Goal: Task Accomplishment & Management: Use online tool/utility

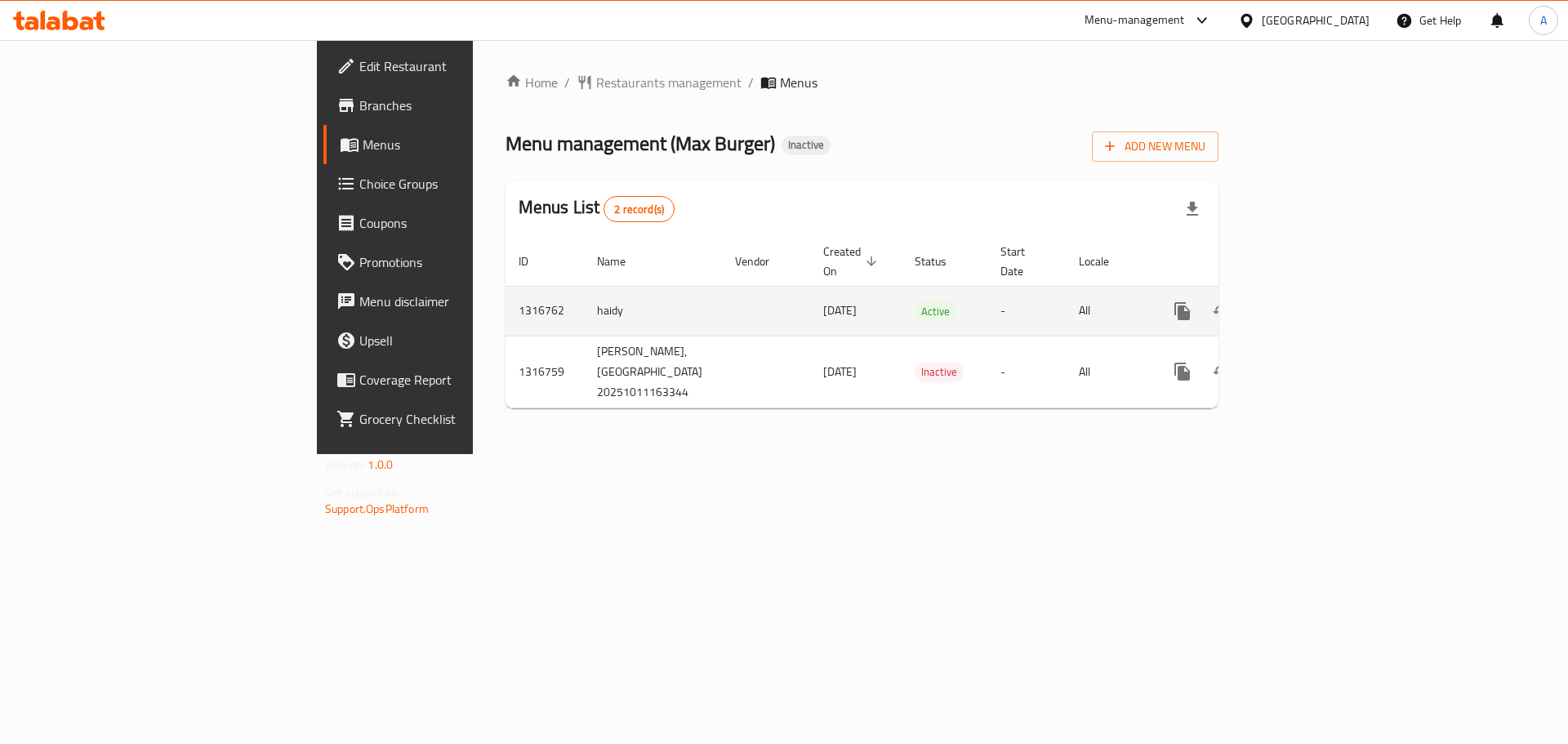
click at [1310, 301] on icon "enhanced table" at bounding box center [1300, 311] width 20 height 20
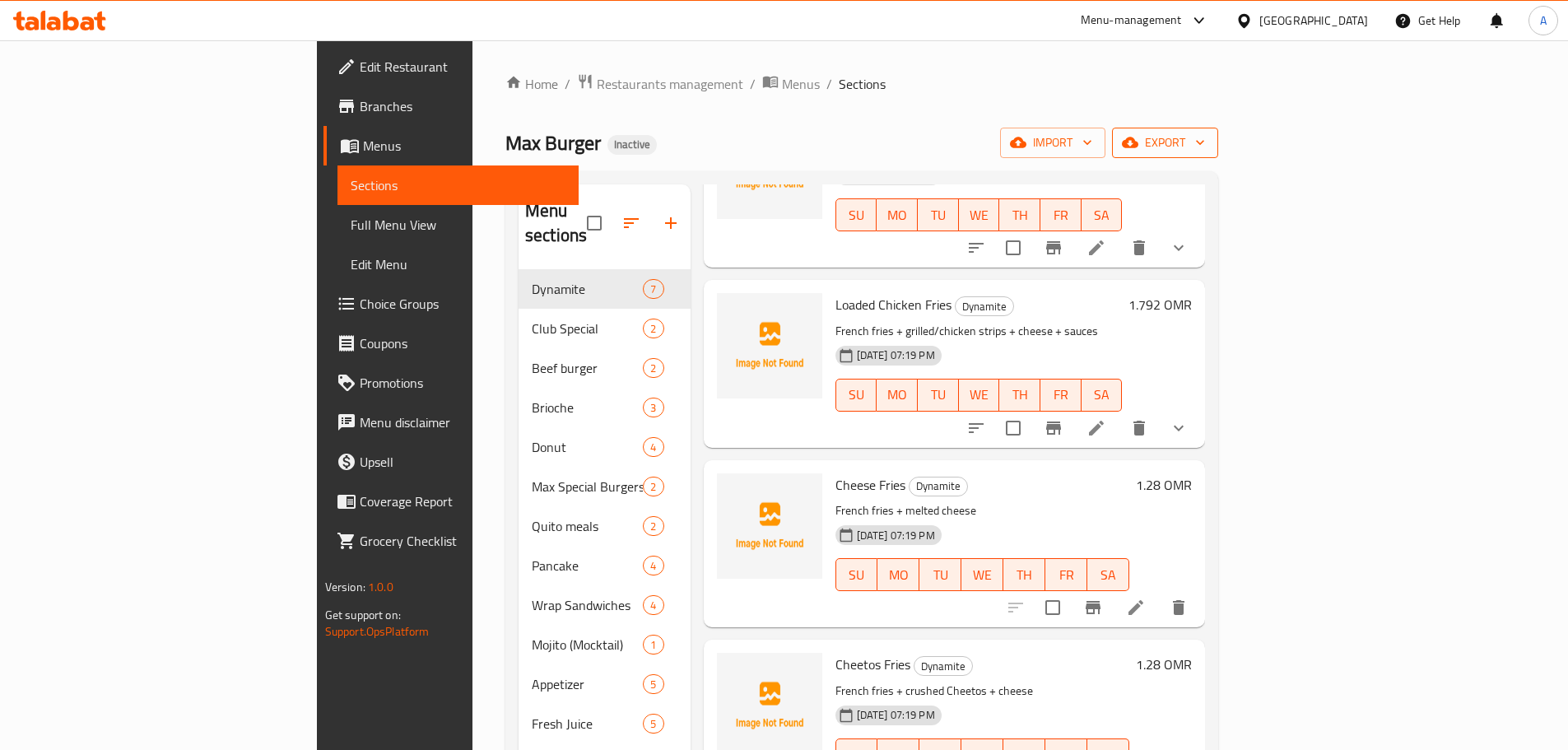
click at [1205, 150] on span "export" at bounding box center [1165, 143] width 80 height 21
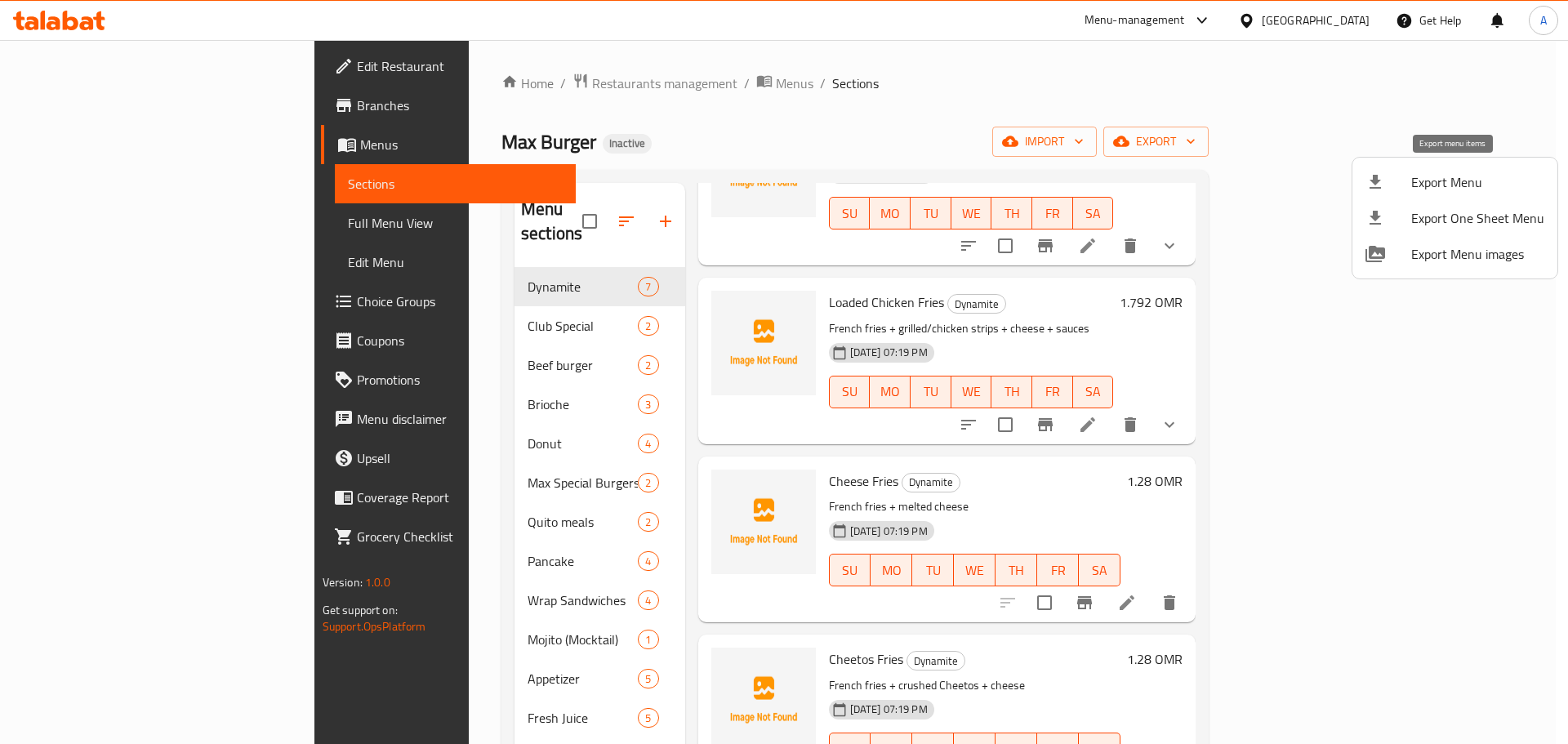
click at [1421, 181] on span "Export Menu" at bounding box center [1477, 182] width 133 height 20
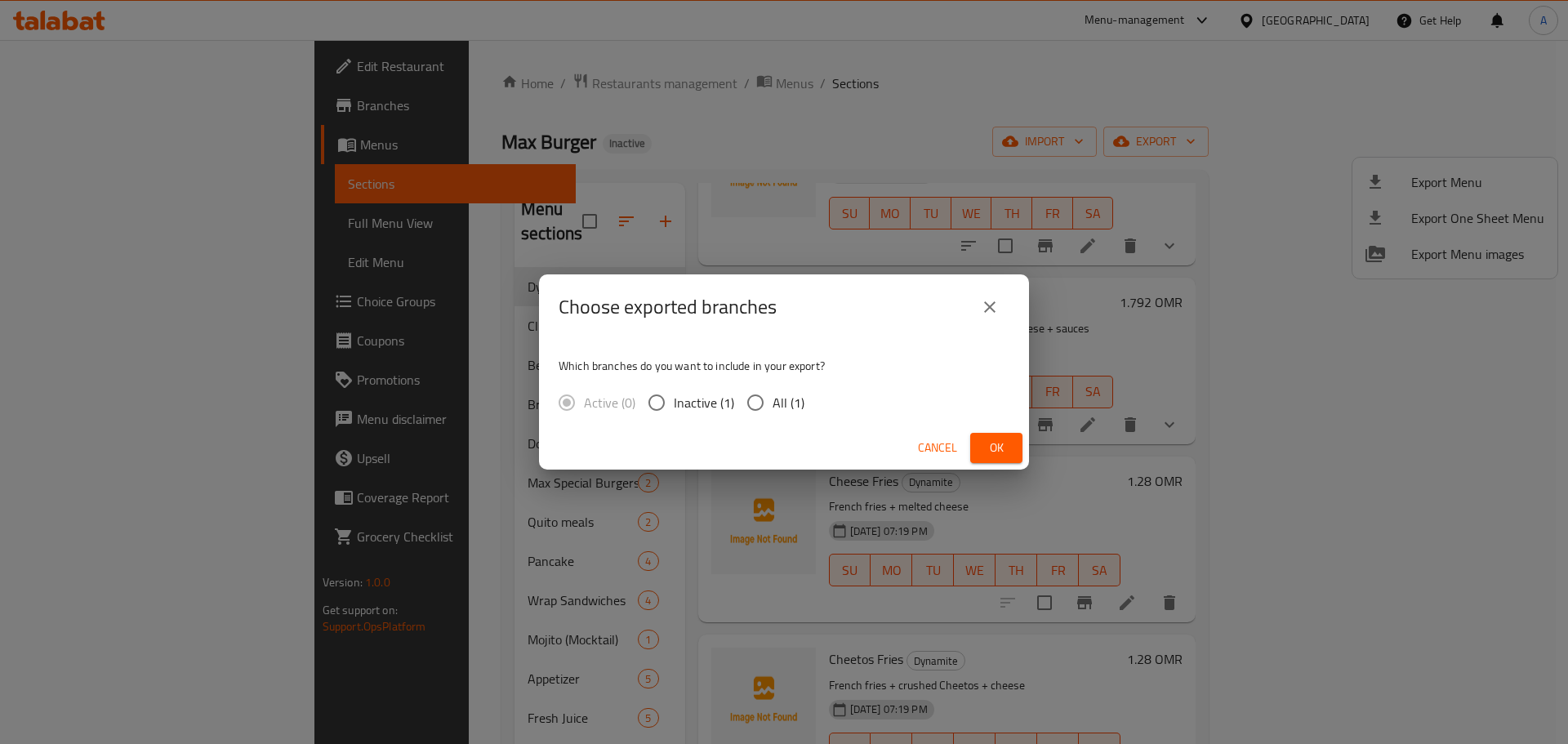
click at [758, 393] on input "All (1)" at bounding box center [754, 402] width 34 height 34
radio input "true"
click at [1010, 439] on button "Ok" at bounding box center [996, 448] width 52 height 30
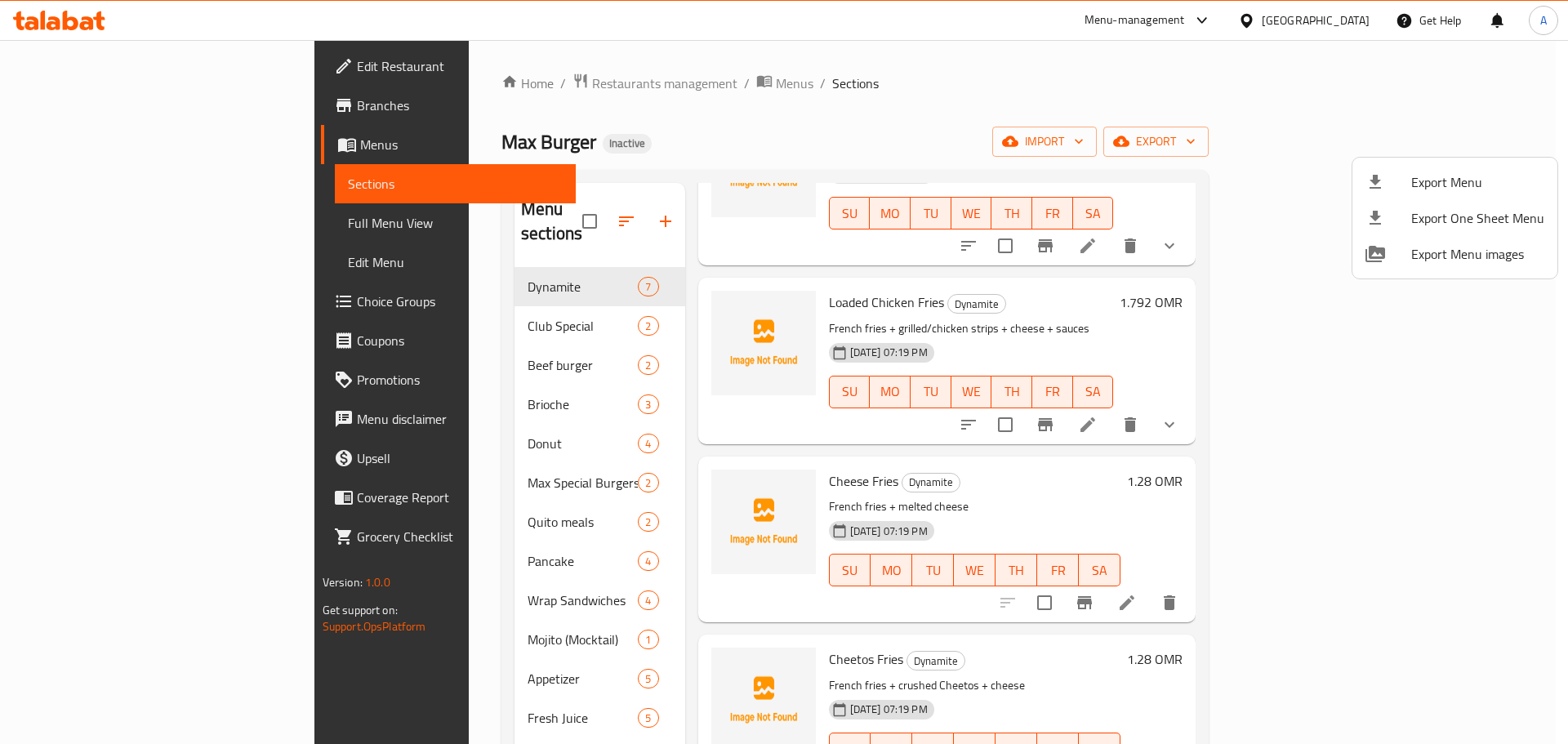
click at [550, 216] on div at bounding box center [784, 372] width 1568 height 744
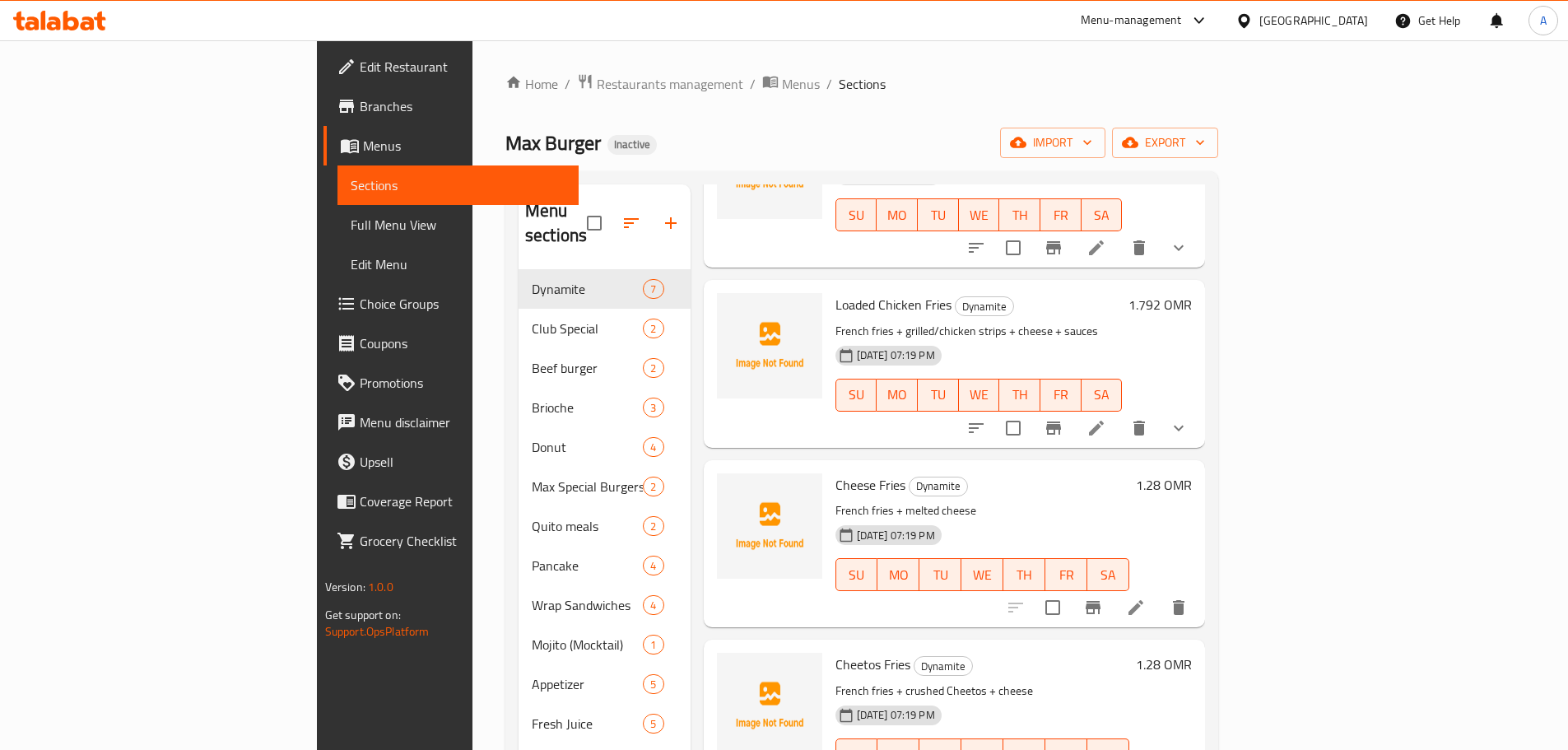
click at [621, 216] on icon "button" at bounding box center [631, 223] width 20 height 20
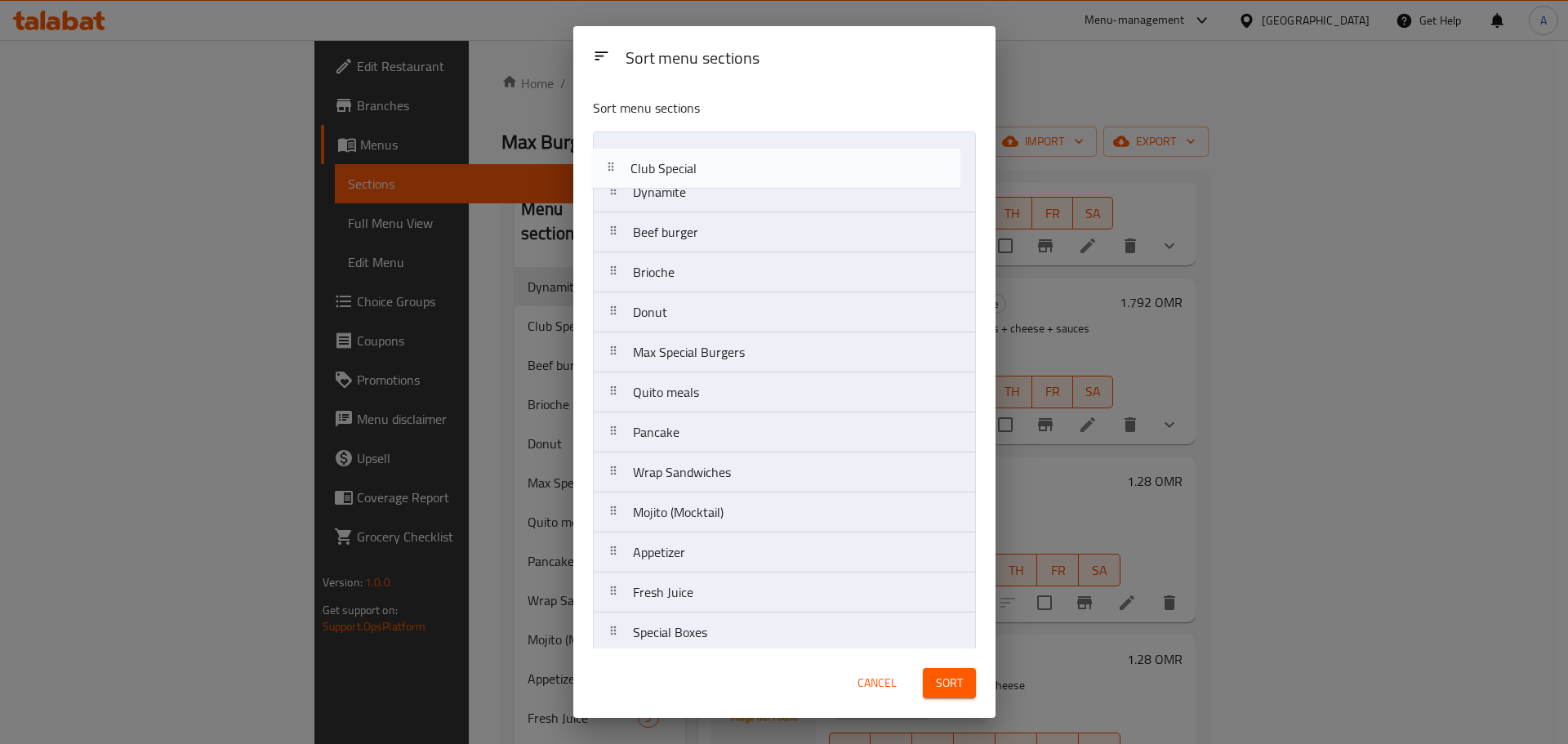
drag, startPoint x: 687, startPoint y: 194, endPoint x: 683, endPoint y: 146, distance: 48.2
click at [683, 146] on nav "Dynamite Club Special Beef burger Brioche Donut Max Special Burgers Quito meals…" at bounding box center [784, 493] width 383 height 722
drag, startPoint x: 652, startPoint y: 325, endPoint x: 660, endPoint y: 188, distance: 137.2
click at [660, 188] on nav "Club Special Dynamite Beef burger Brioche Donut Max Special Burgers Quito meals…" at bounding box center [784, 493] width 383 height 722
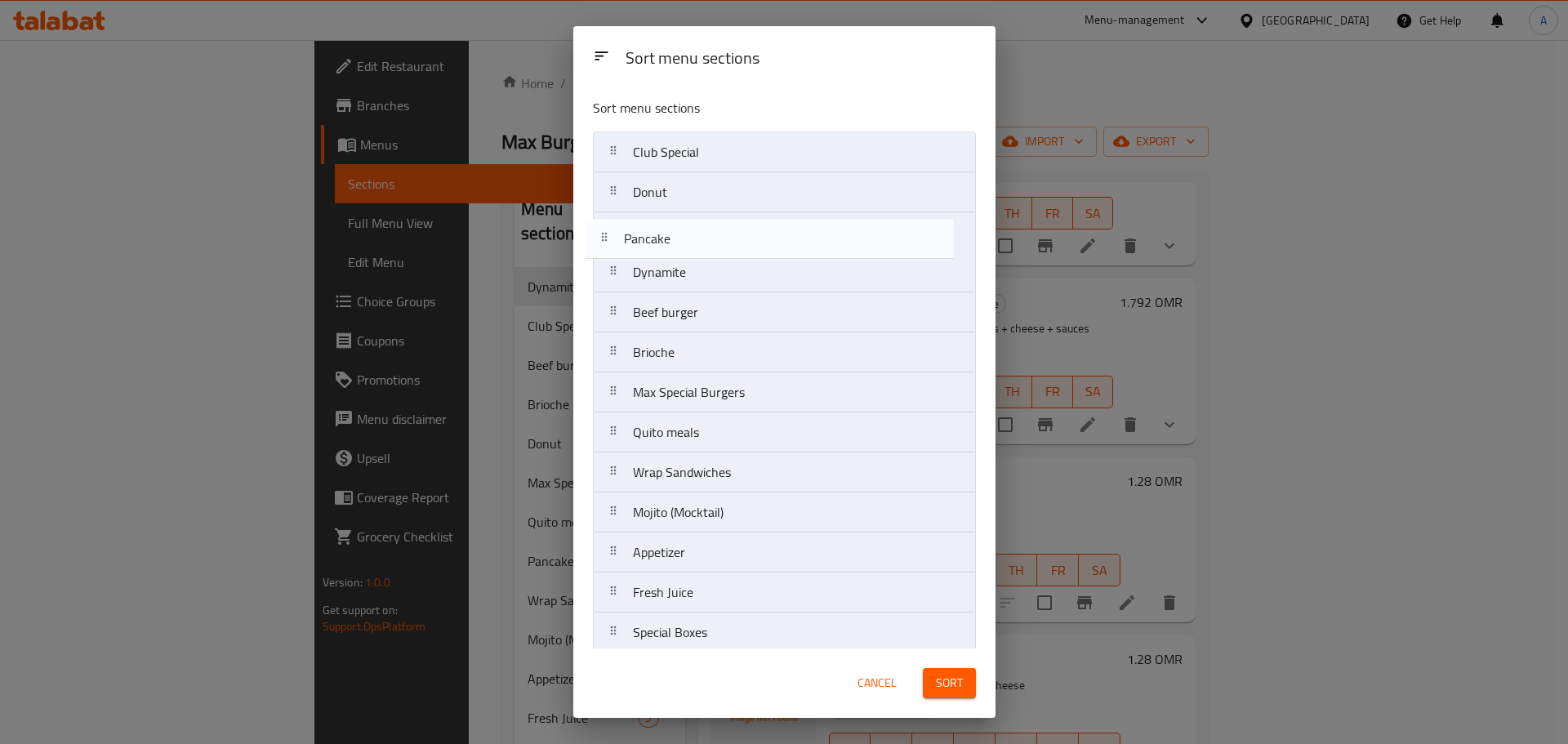
drag, startPoint x: 676, startPoint y: 438, endPoint x: 669, endPoint y: 233, distance: 205.1
click at [669, 233] on nav "Club Special Donut Dynamite Beef burger Brioche Max Special Burgers Quito meals…" at bounding box center [784, 493] width 383 height 722
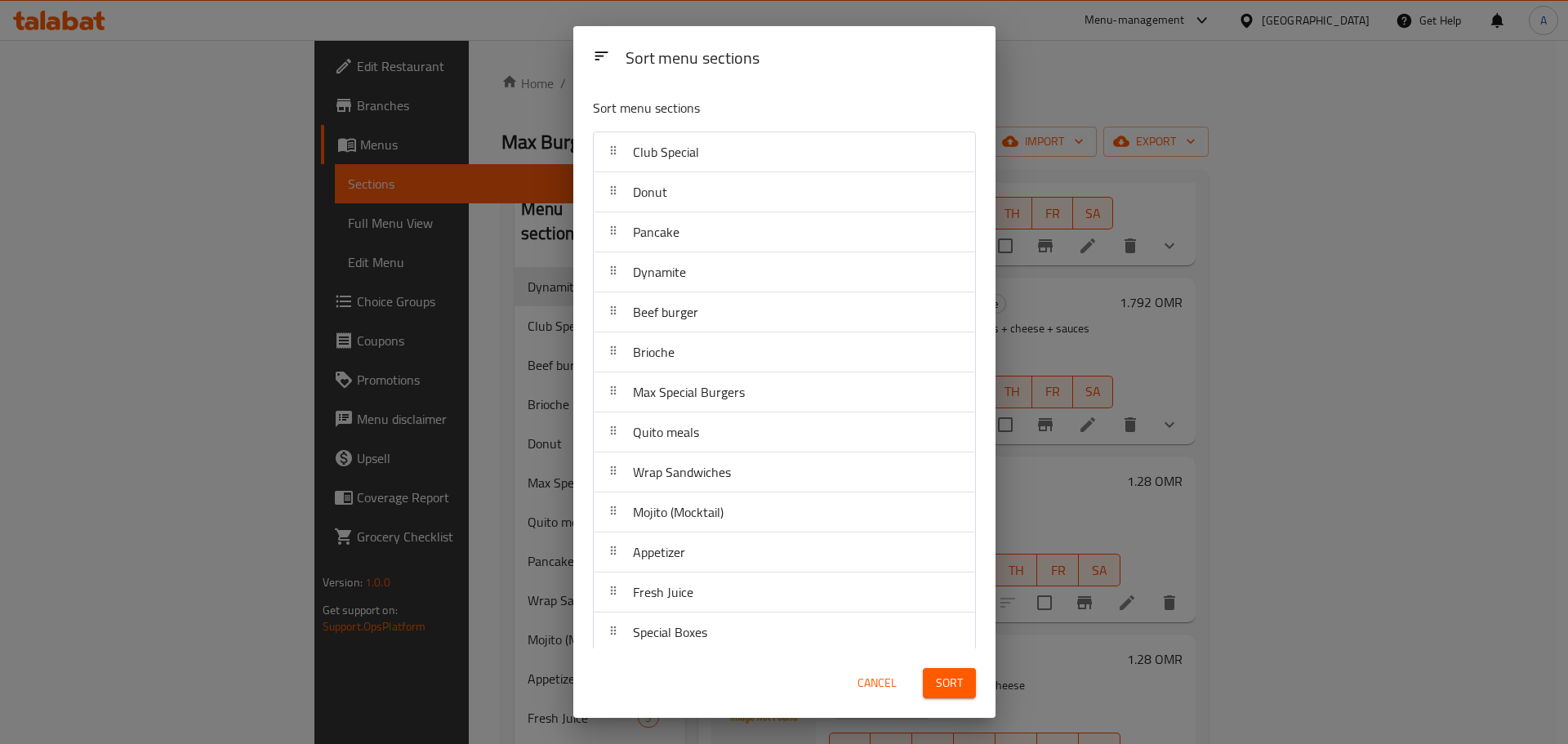
scroll to position [1, 0]
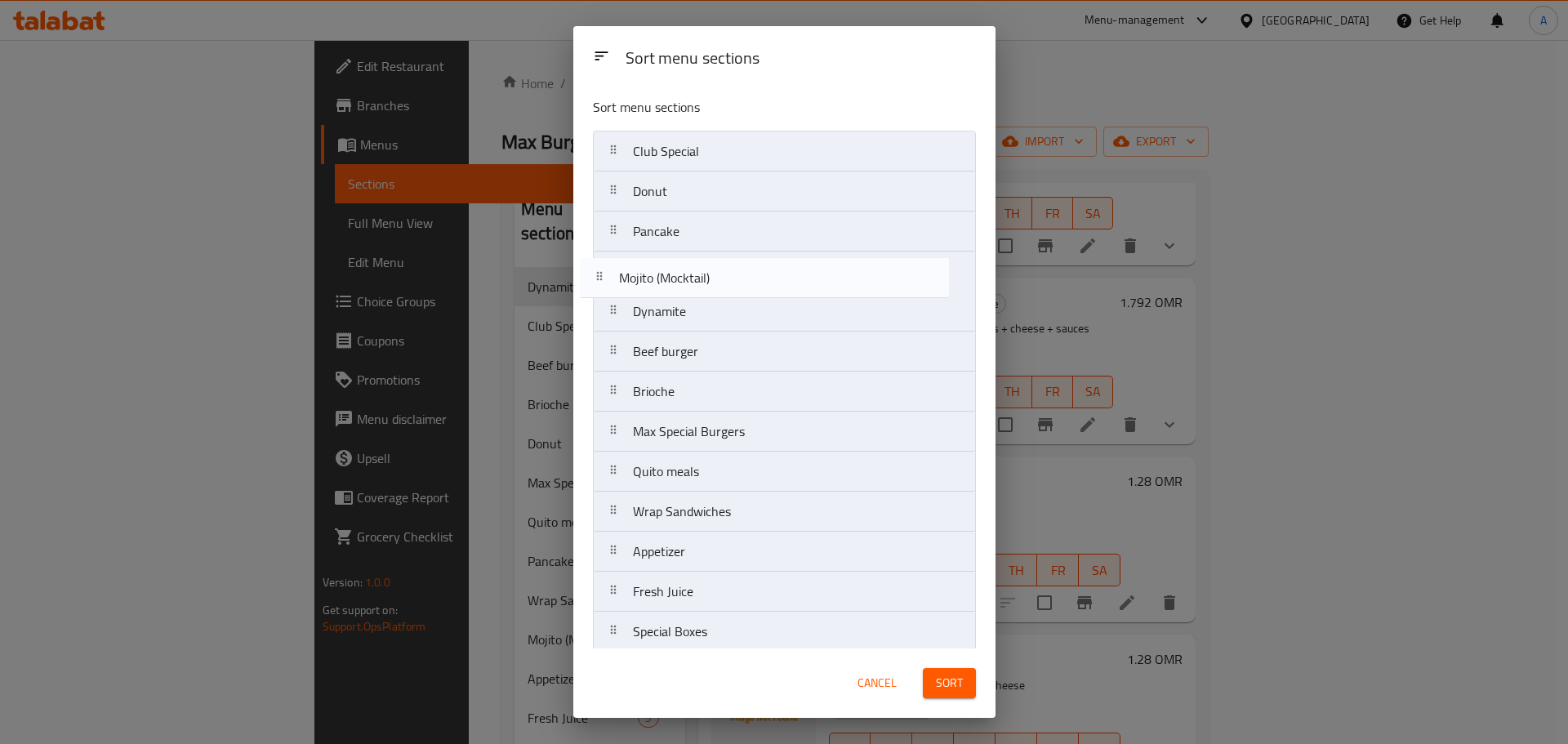
drag, startPoint x: 685, startPoint y: 517, endPoint x: 672, endPoint y: 277, distance: 240.4
click at [672, 277] on nav "Club Special Donut Pancake Dynamite Beef burger Brioche Max Special Burgers Qui…" at bounding box center [784, 492] width 383 height 722
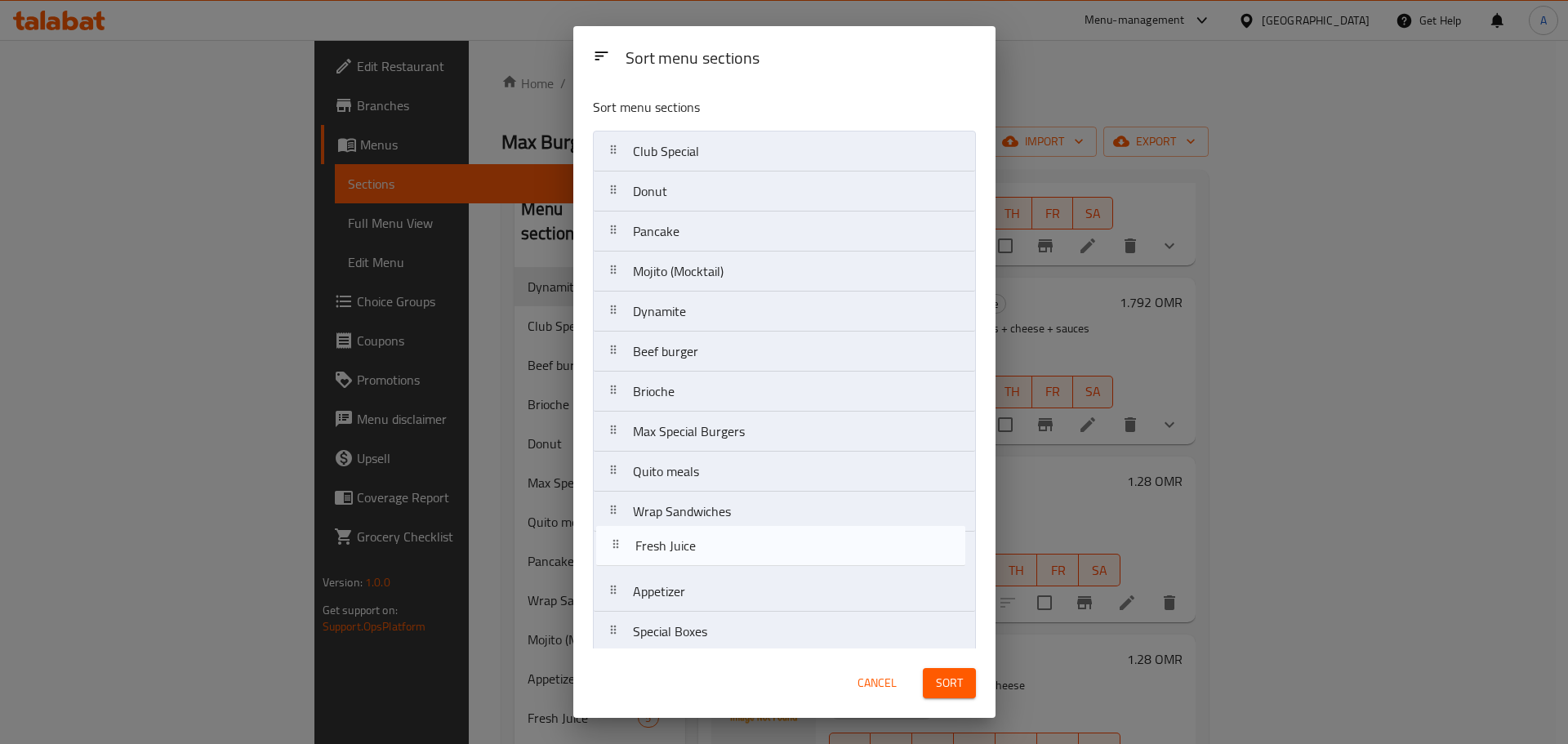
scroll to position [4, 0]
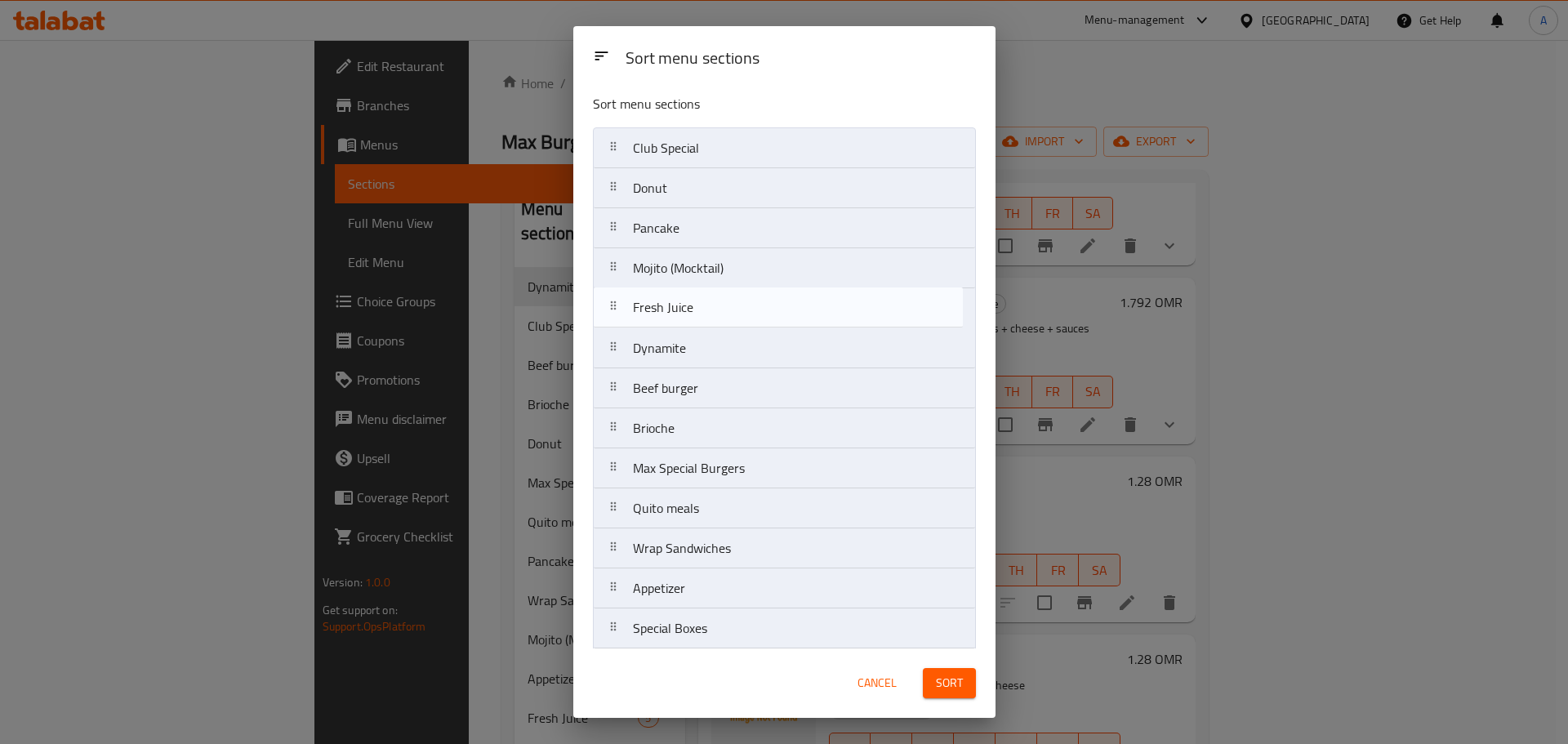
drag, startPoint x: 700, startPoint y: 590, endPoint x: 703, endPoint y: 297, distance: 293.0
click at [703, 297] on nav "Club Special Donut Pancake Mojito (Mocktail) Dynamite Beef burger Brioche Max S…" at bounding box center [784, 489] width 383 height 722
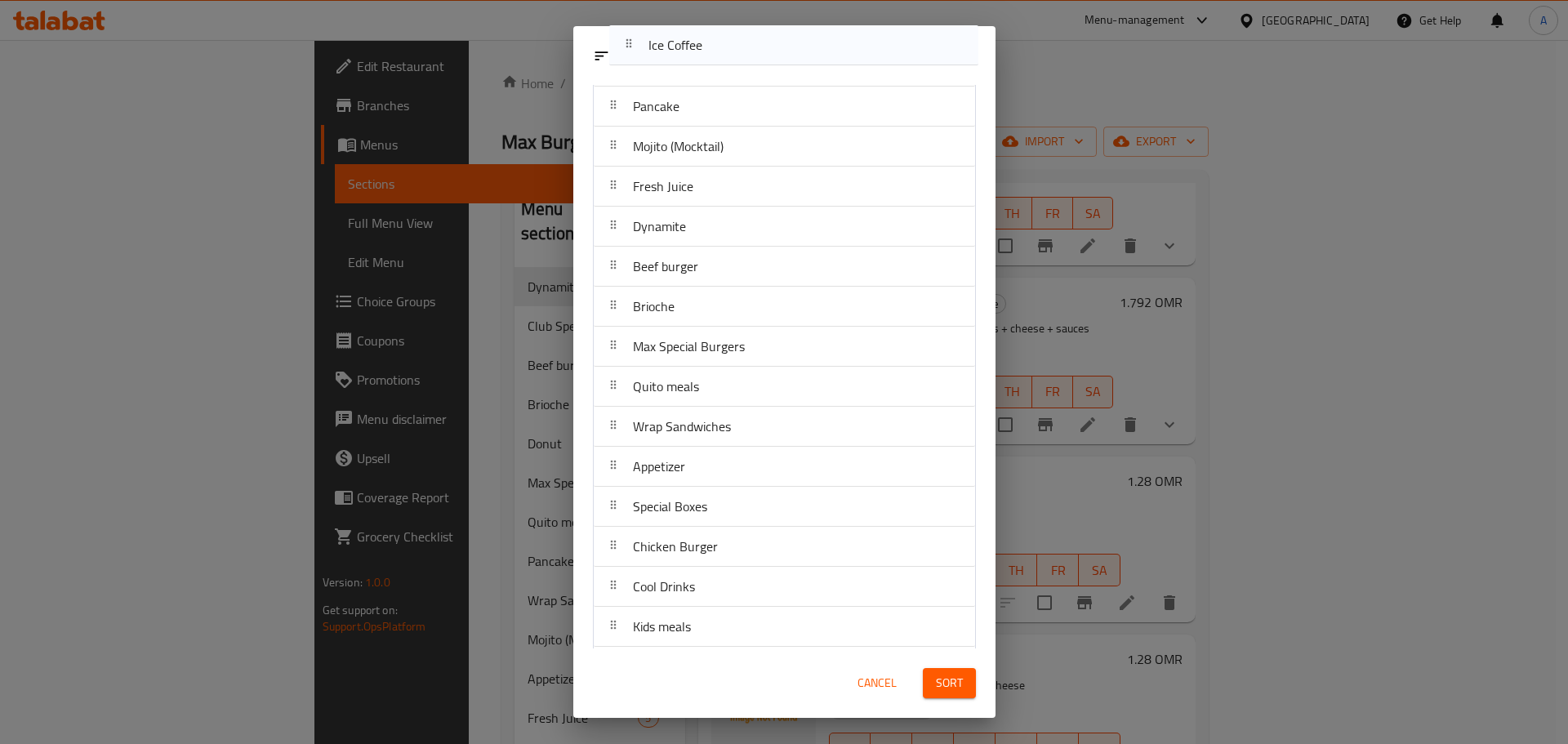
scroll to position [0, 0]
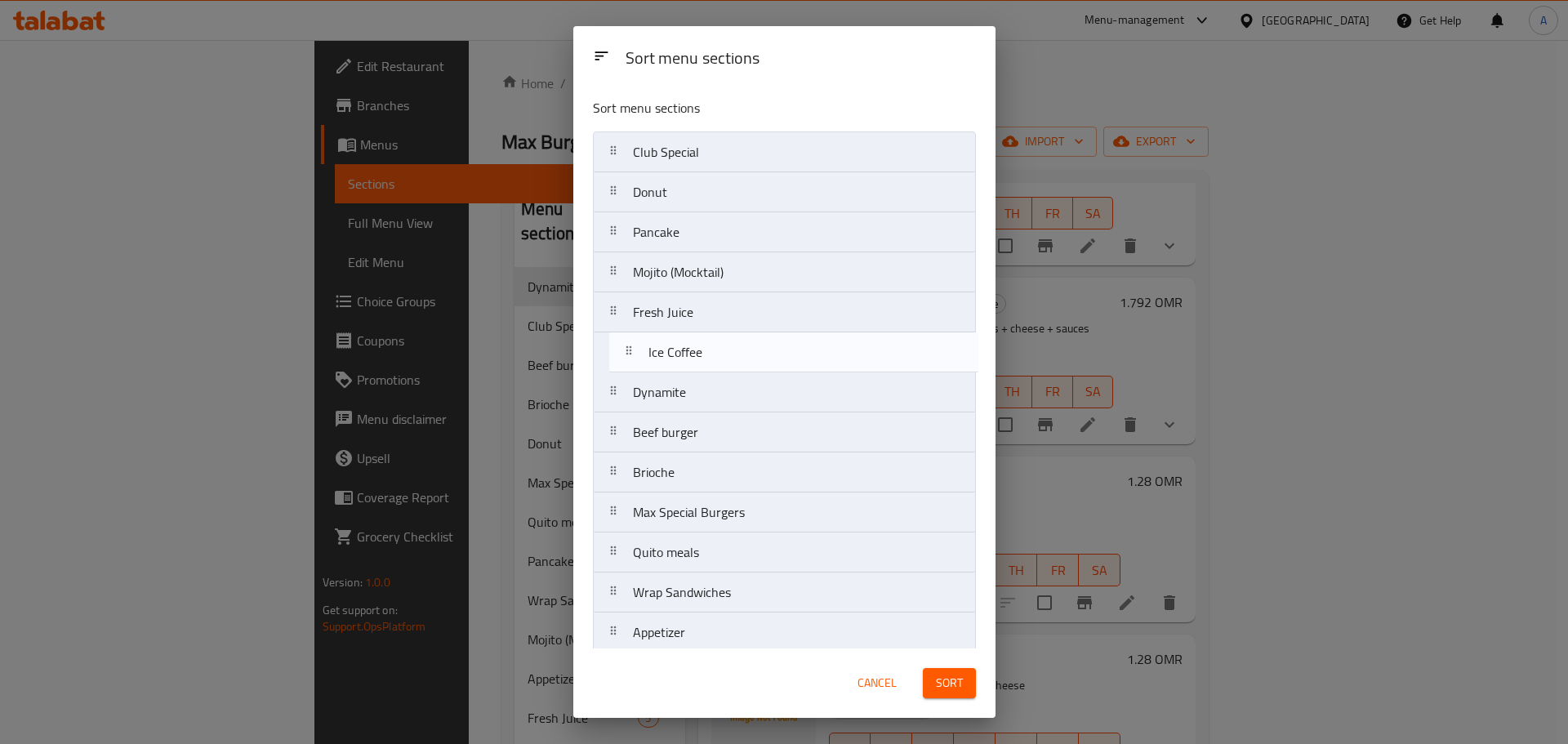
drag, startPoint x: 720, startPoint y: 459, endPoint x: 735, endPoint y: 350, distance: 110.0
click at [735, 350] on nav "Club Special Donut Pancake Mojito (Mocktail) Fresh Juice Dynamite Beef burger B…" at bounding box center [784, 493] width 383 height 722
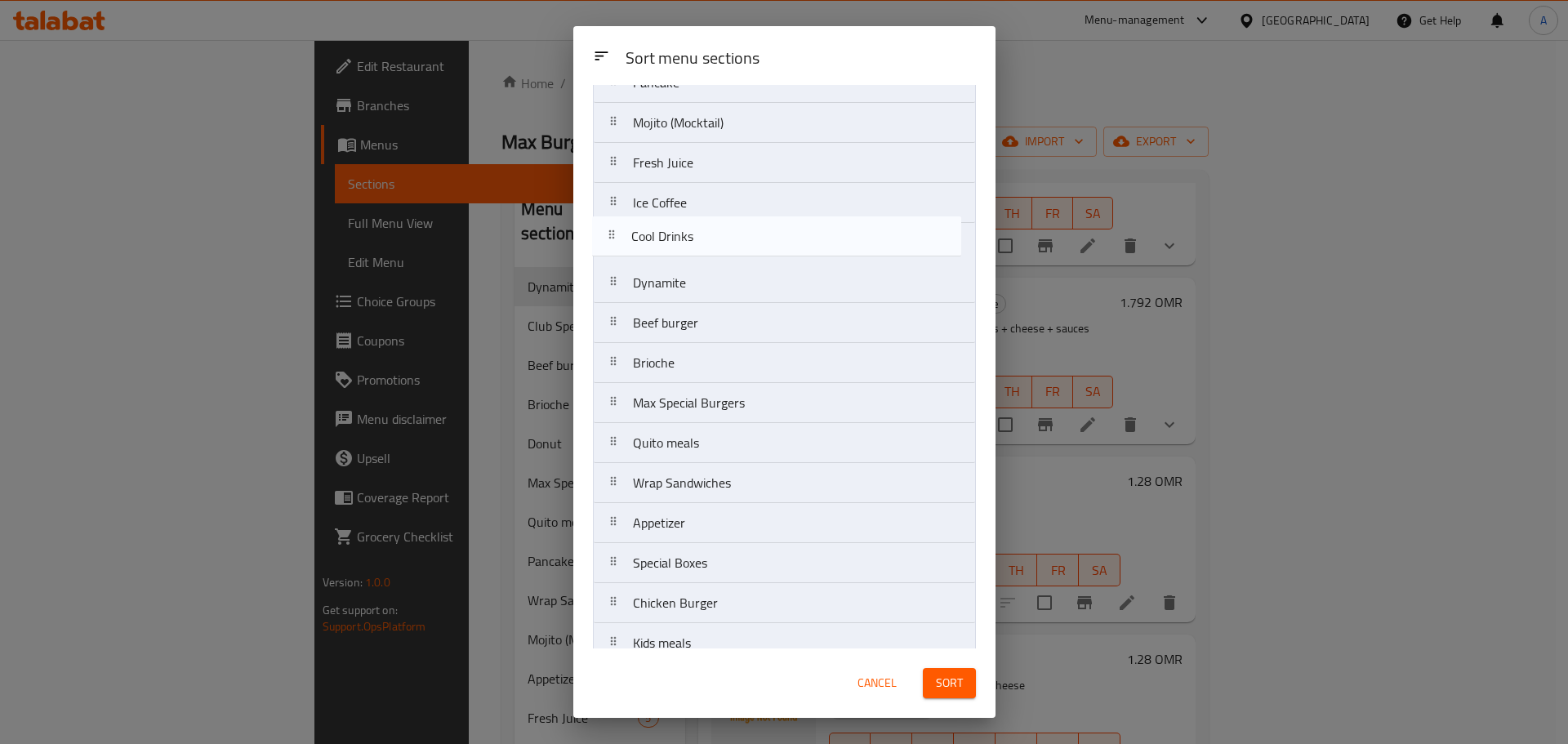
scroll to position [146, 0]
drag, startPoint x: 705, startPoint y: 543, endPoint x: 706, endPoint y: 230, distance: 313.0
click at [706, 230] on nav "Club Special Donut Pancake Mojito (Mocktail) Fresh Juice Ice Coffee Dynamite Be…" at bounding box center [784, 346] width 383 height 722
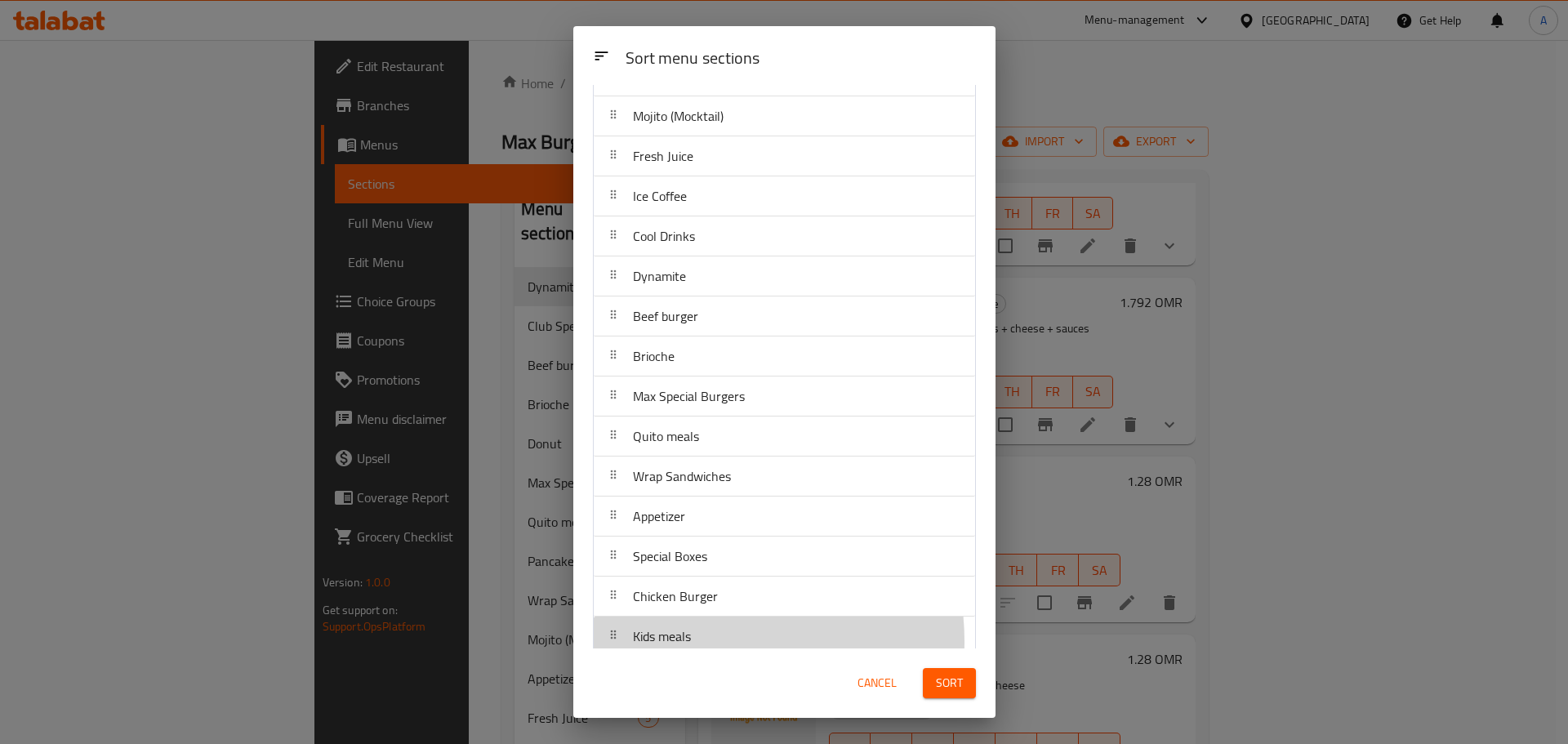
scroll to position [161, 0]
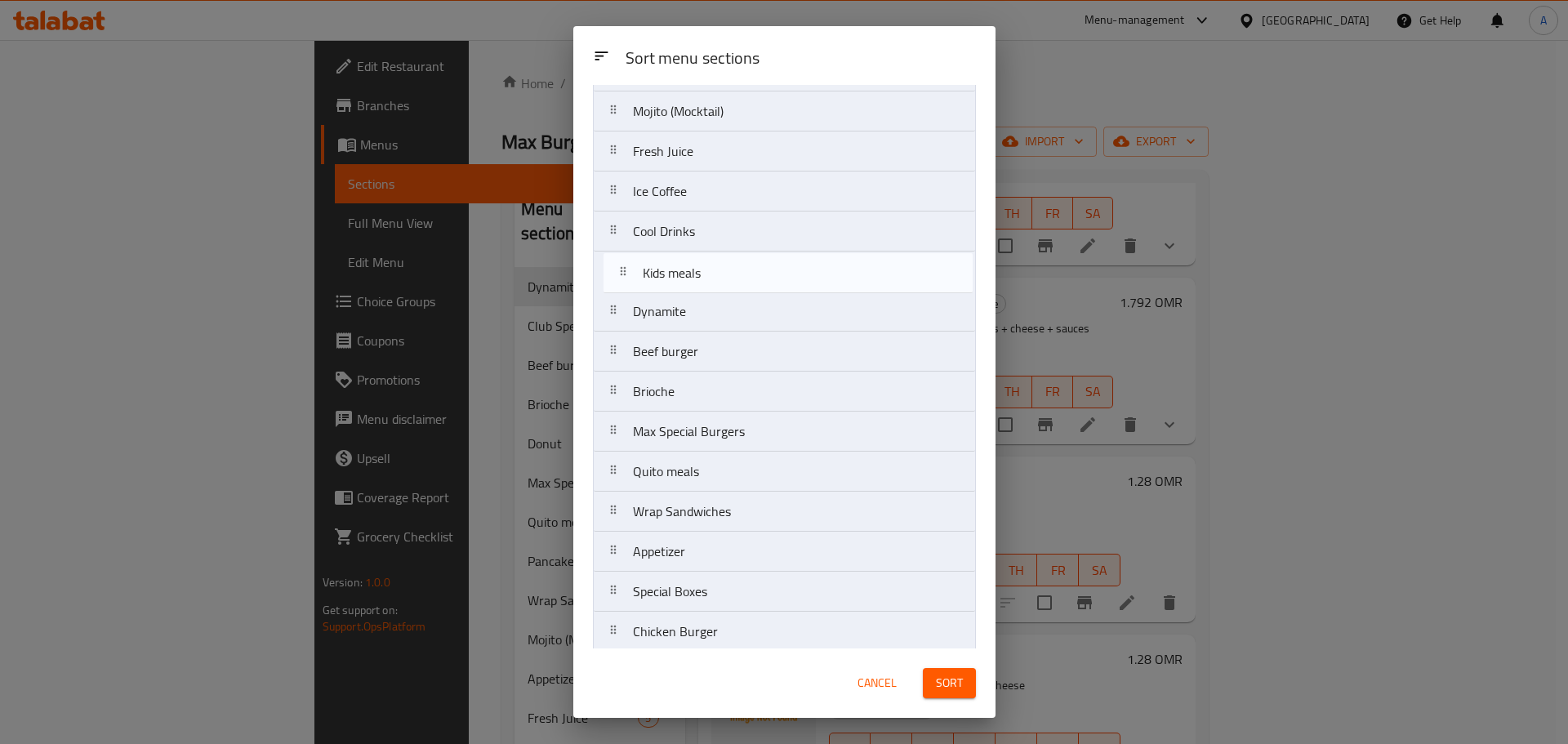
drag, startPoint x: 699, startPoint y: 642, endPoint x: 709, endPoint y: 266, distance: 376.1
click at [709, 266] on nav "Club Special Donut Pancake Mojito (Mocktail) Fresh Juice Ice Coffee Cool Drinks…" at bounding box center [784, 332] width 383 height 722
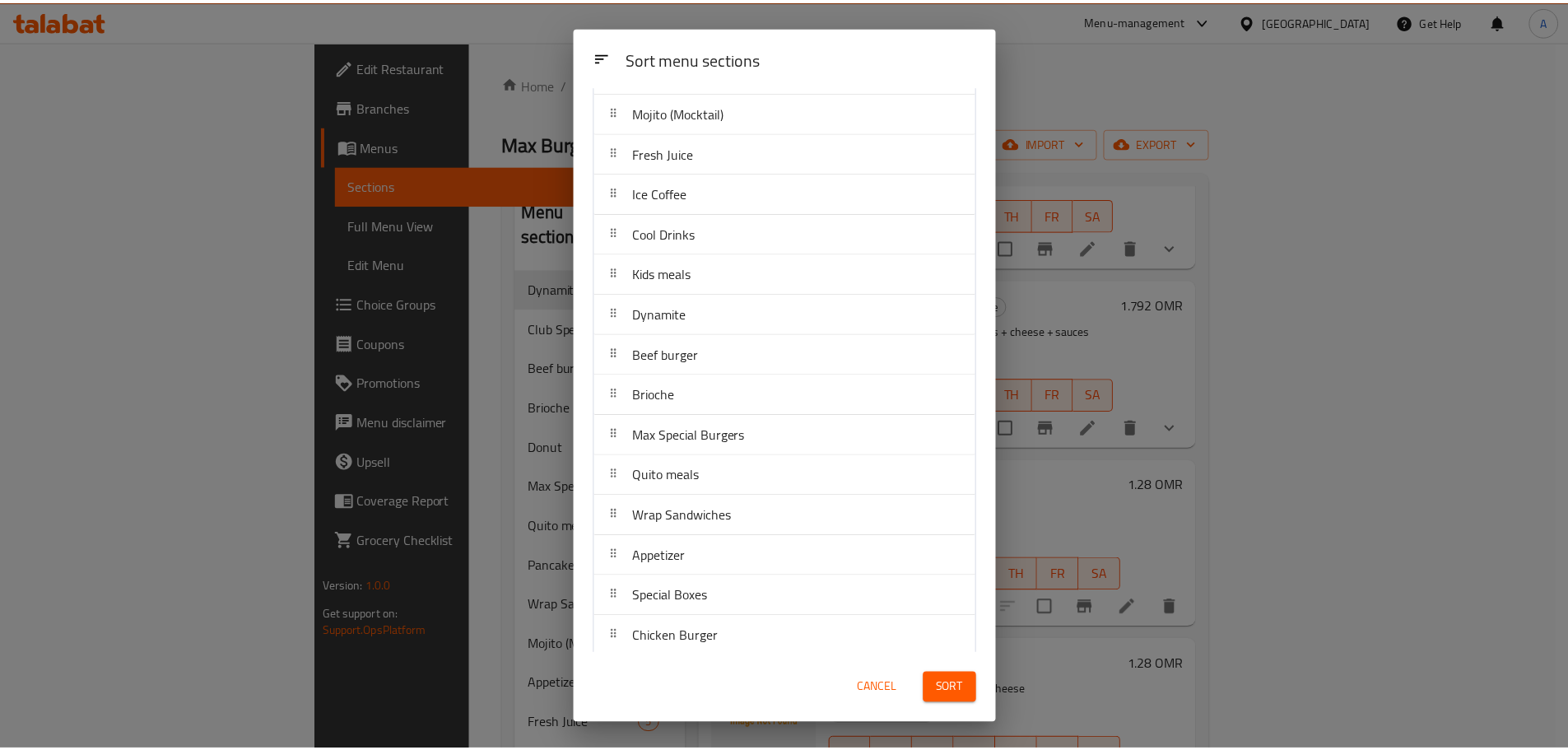
scroll to position [213, 0]
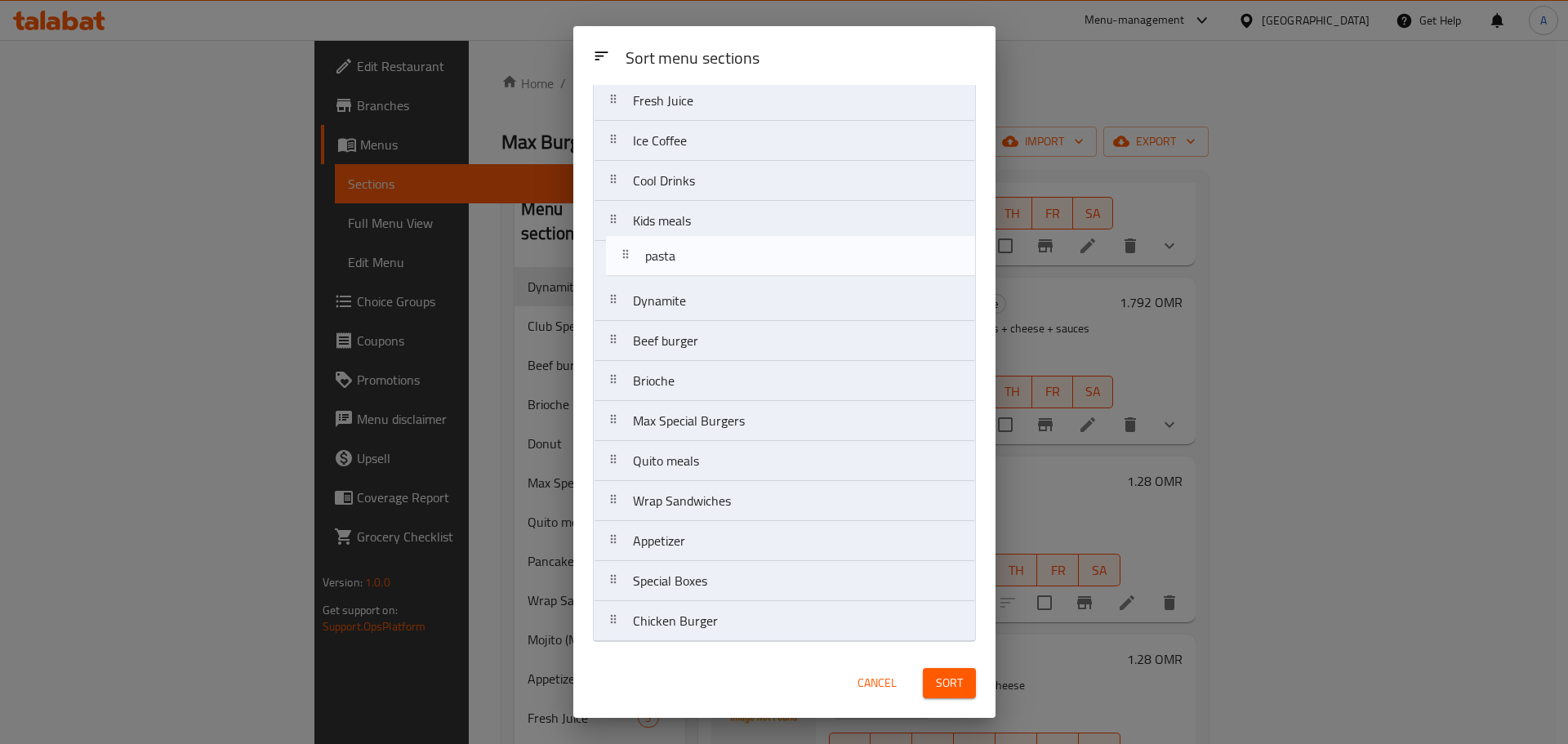
drag, startPoint x: 668, startPoint y: 632, endPoint x: 680, endPoint y: 260, distance: 372.2
click at [680, 260] on nav "Club Special Donut Pancake Mojito (Mocktail) Fresh Juice Ice Coffee Cool Drinks…" at bounding box center [784, 281] width 383 height 722
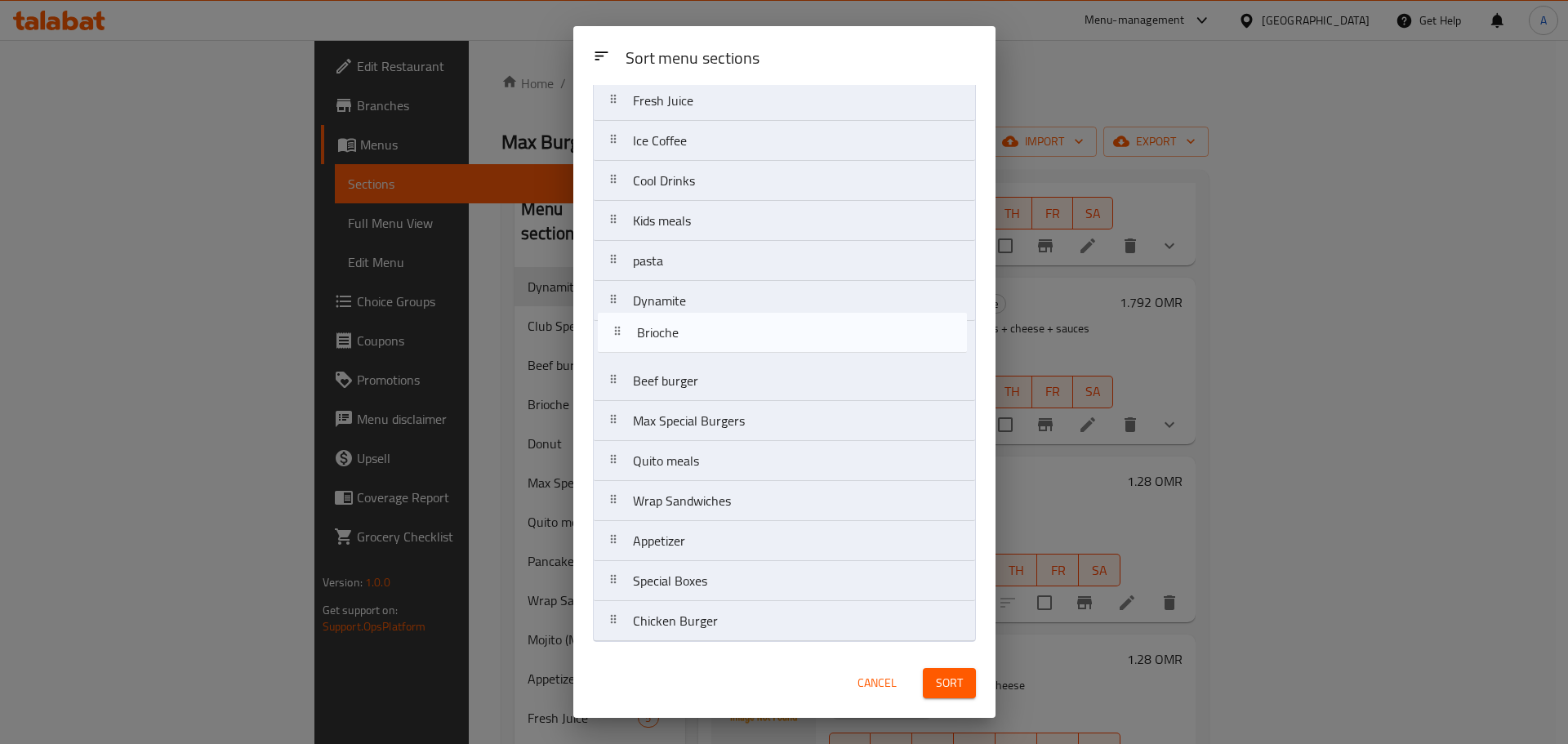
drag, startPoint x: 688, startPoint y: 394, endPoint x: 692, endPoint y: 338, distance: 56.1
click at [692, 338] on nav "Club Special Donut Pancake Mojito (Mocktail) Fresh Juice Ice Coffee Cool Drinks…" at bounding box center [784, 281] width 383 height 722
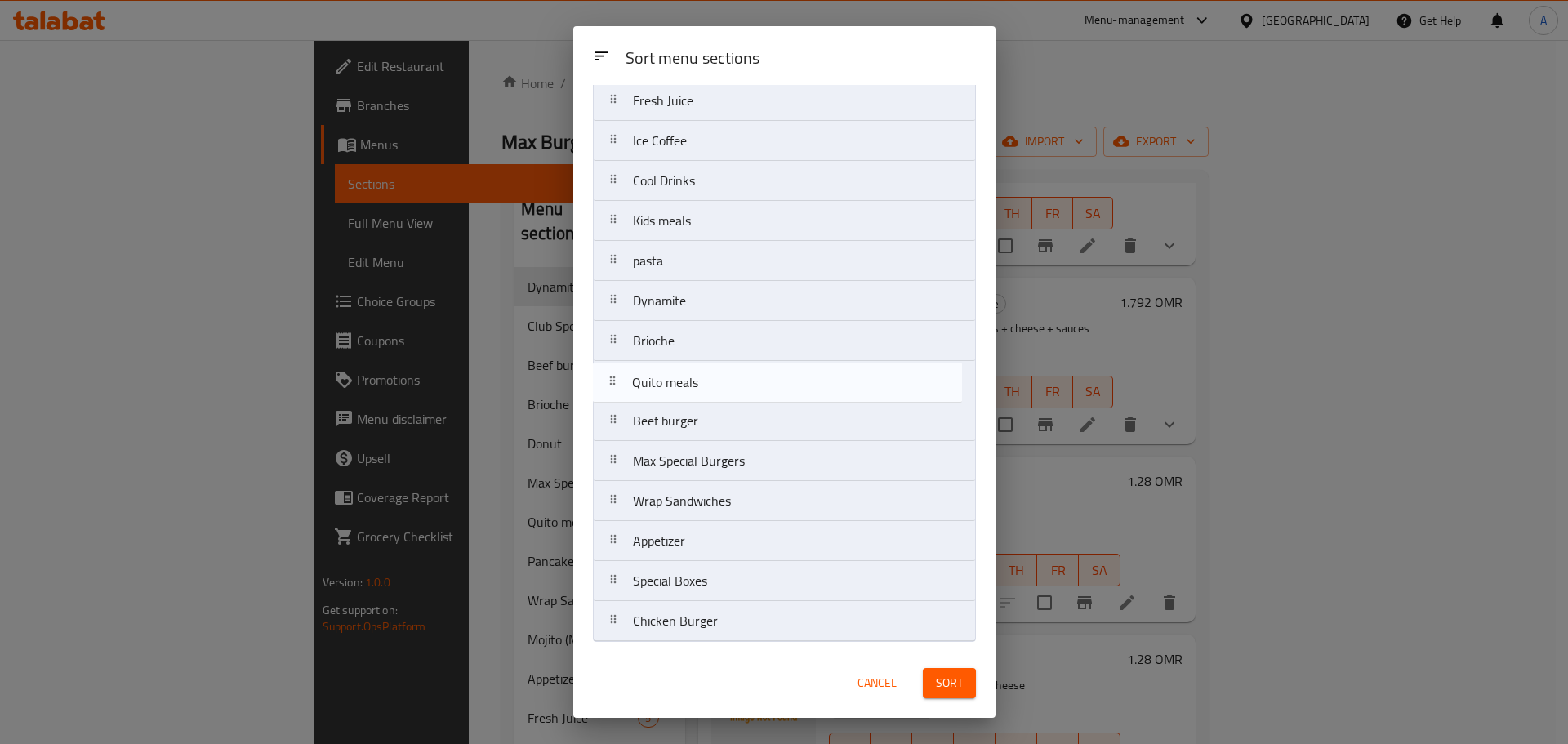
drag, startPoint x: 674, startPoint y: 435, endPoint x: 673, endPoint y: 379, distance: 56.0
click at [673, 379] on nav "Club Special Donut Pancake Mojito (Mocktail) Fresh Juice Ice Coffee Cool Drinks…" at bounding box center [784, 281] width 383 height 722
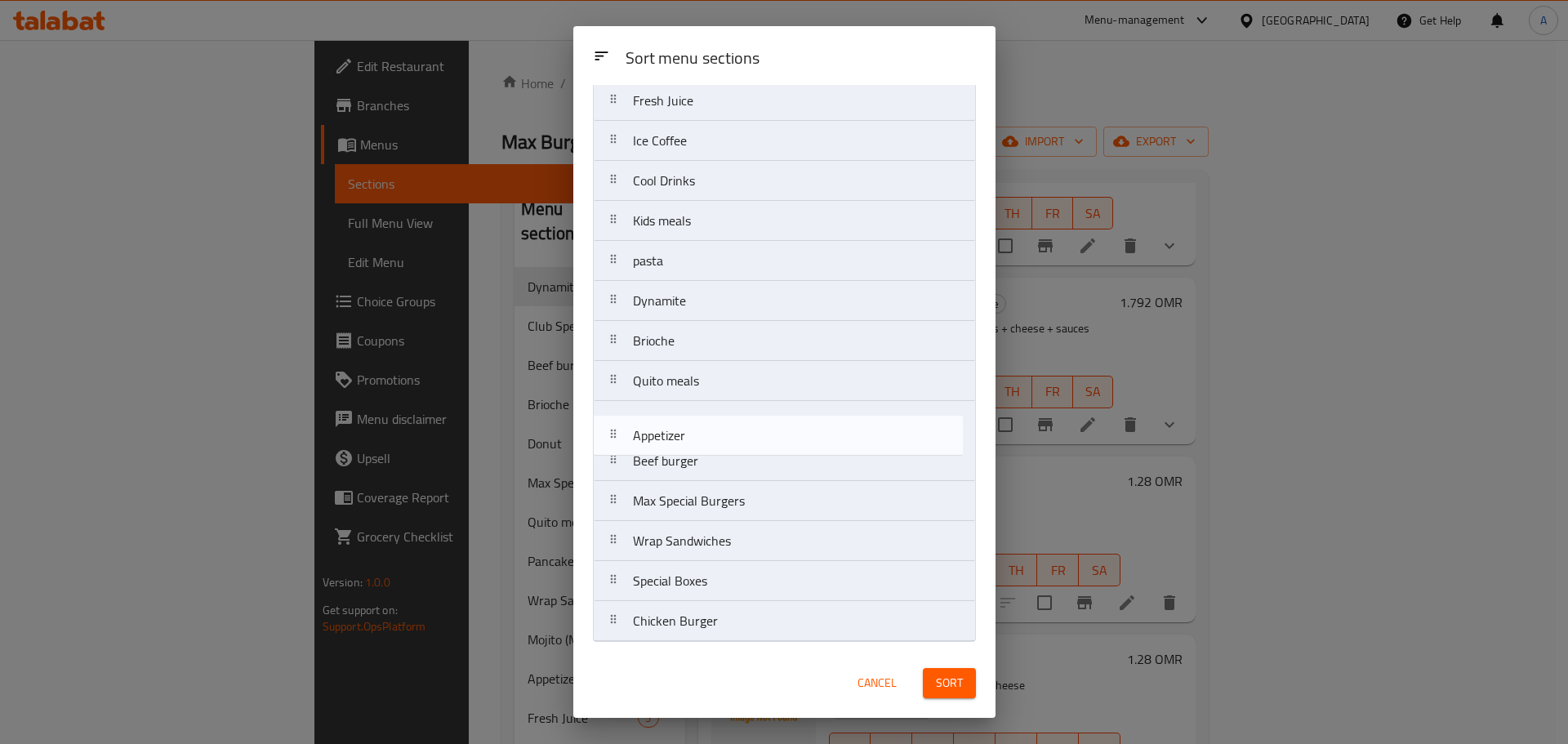
drag, startPoint x: 688, startPoint y: 539, endPoint x: 689, endPoint y: 410, distance: 129.0
click at [689, 410] on nav "Club Special Donut Pancake Mojito (Mocktail) Fresh Juice Ice Coffee Cool Drinks…" at bounding box center [784, 281] width 383 height 722
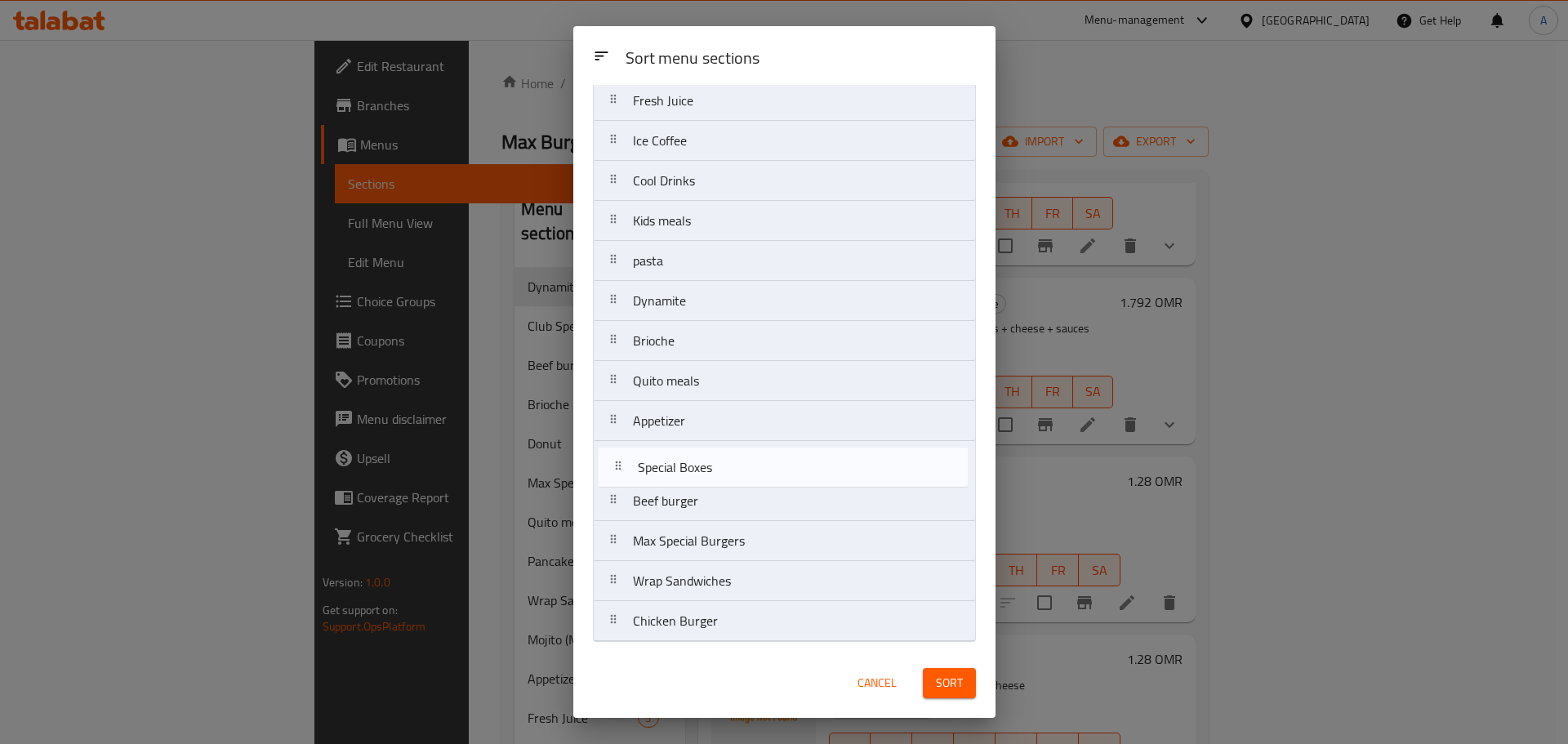
drag, startPoint x: 689, startPoint y: 585, endPoint x: 696, endPoint y: 464, distance: 121.2
click at [696, 464] on nav "Club Special Donut Pancake Mojito (Mocktail) Fresh Juice Ice Coffee Cool Drinks…" at bounding box center [784, 281] width 383 height 722
drag, startPoint x: 682, startPoint y: 628, endPoint x: 687, endPoint y: 491, distance: 137.1
click at [687, 491] on nav "Club Special Donut Pancake Mojito (Mocktail) Fresh Juice Ice Coffee Cool Drinks…" at bounding box center [784, 281] width 383 height 722
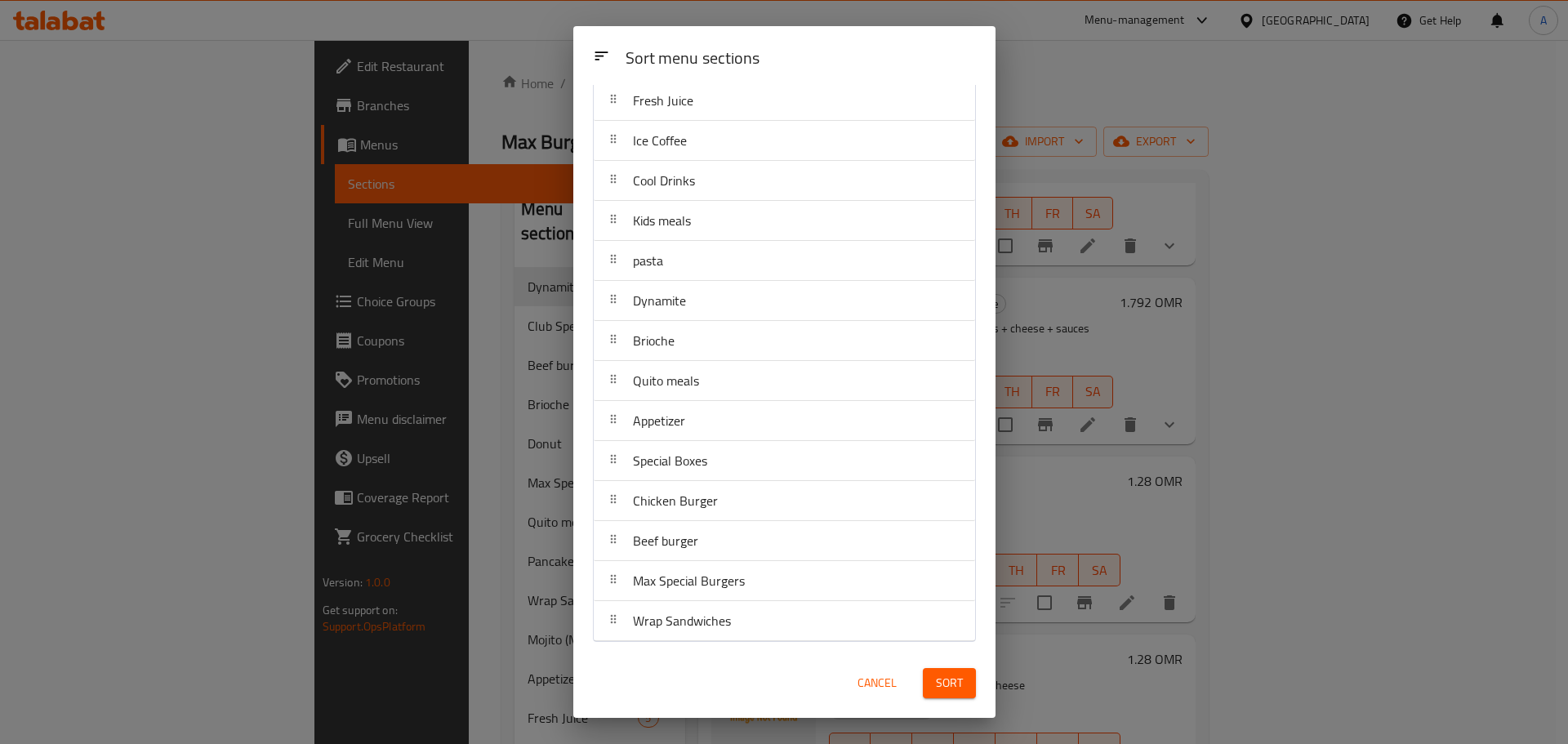
click at [936, 681] on span "Sort" at bounding box center [949, 683] width 27 height 21
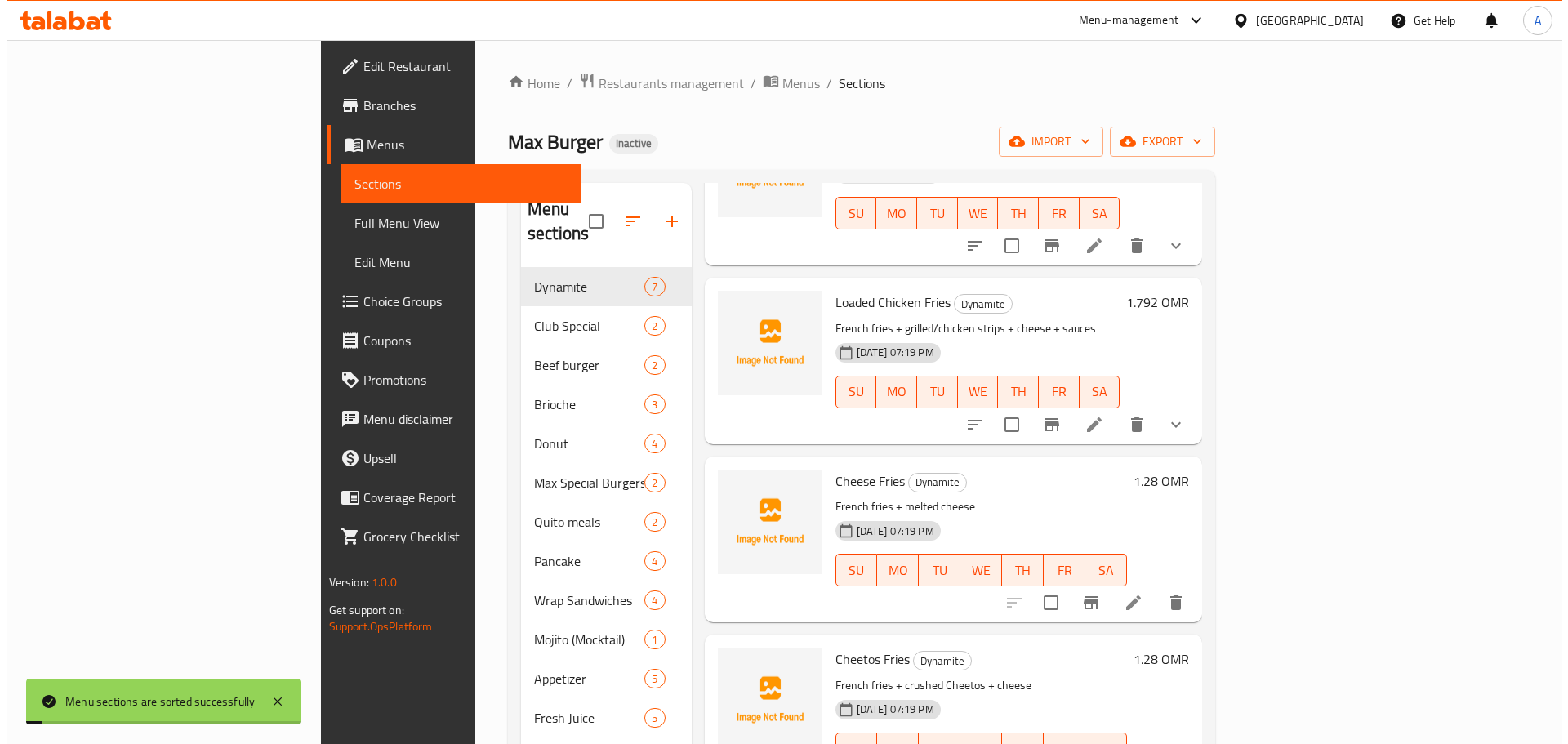
scroll to position [0, 0]
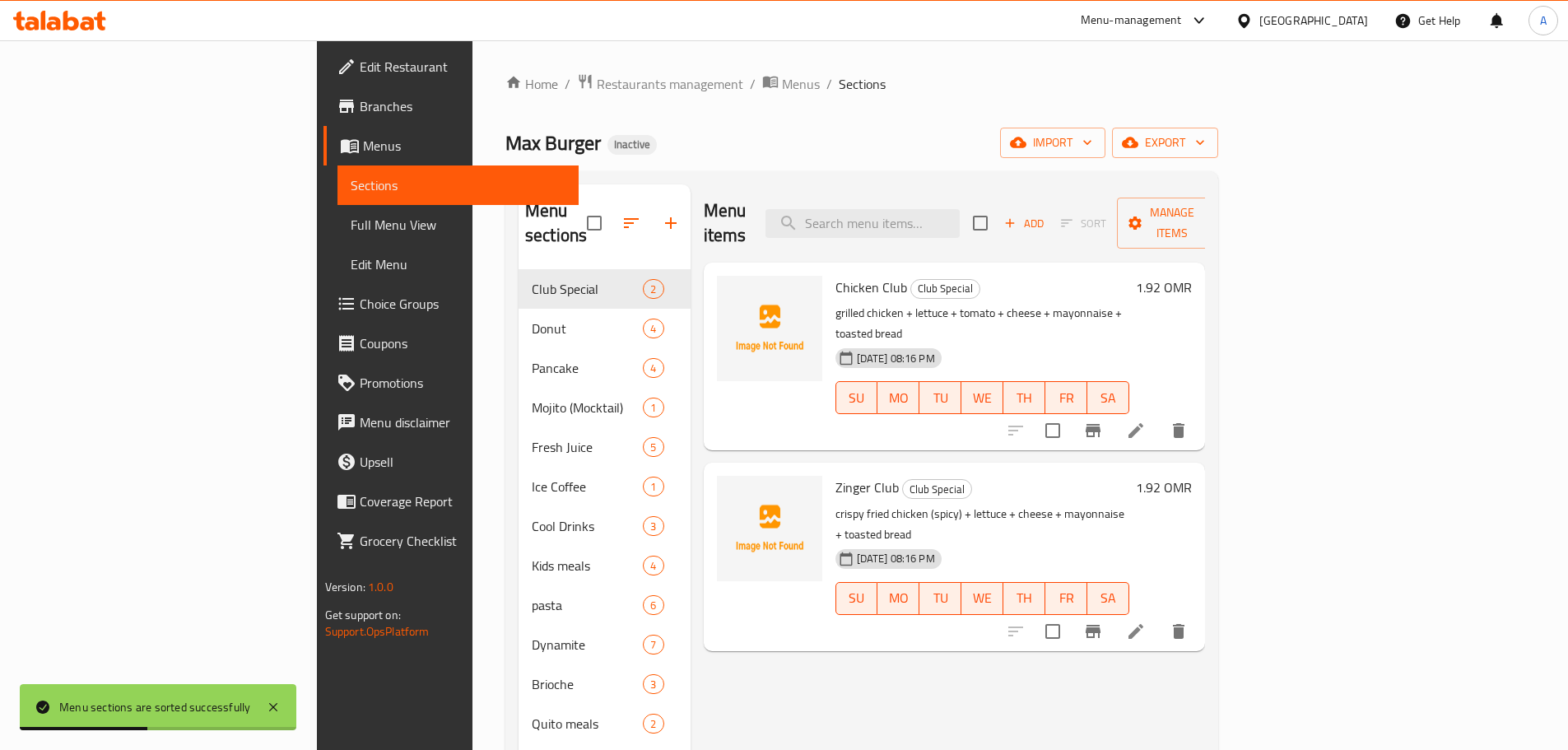
drag, startPoint x: 919, startPoint y: 113, endPoint x: 1255, endPoint y: 115, distance: 336.0
click at [921, 114] on div "Home / Restaurants management / Menus / Sections [PERSON_NAME] Inactive import …" at bounding box center [862, 536] width 713 height 927
click at [1205, 147] on span "export" at bounding box center [1165, 143] width 80 height 21
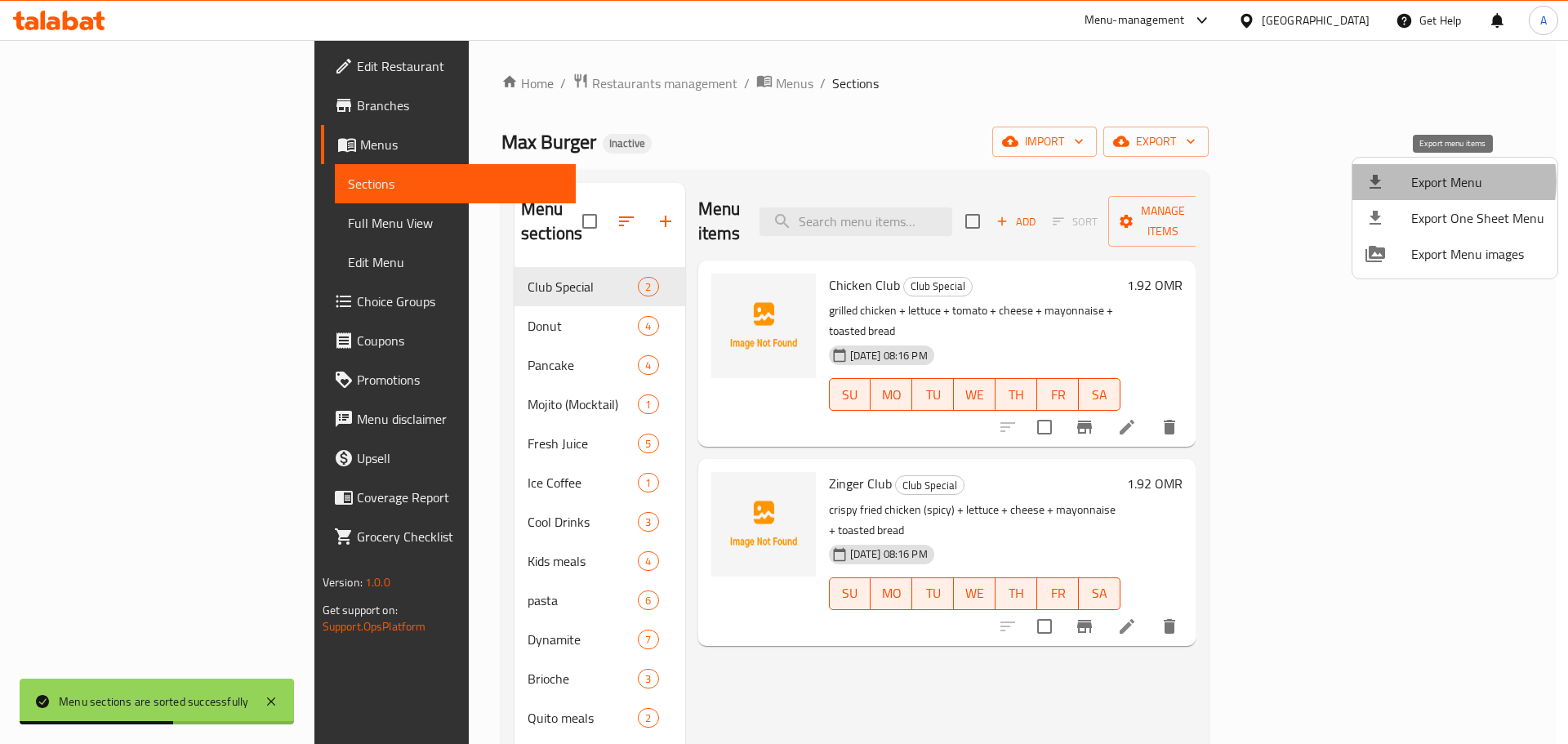
click at [1432, 181] on span "Export Menu" at bounding box center [1477, 182] width 133 height 20
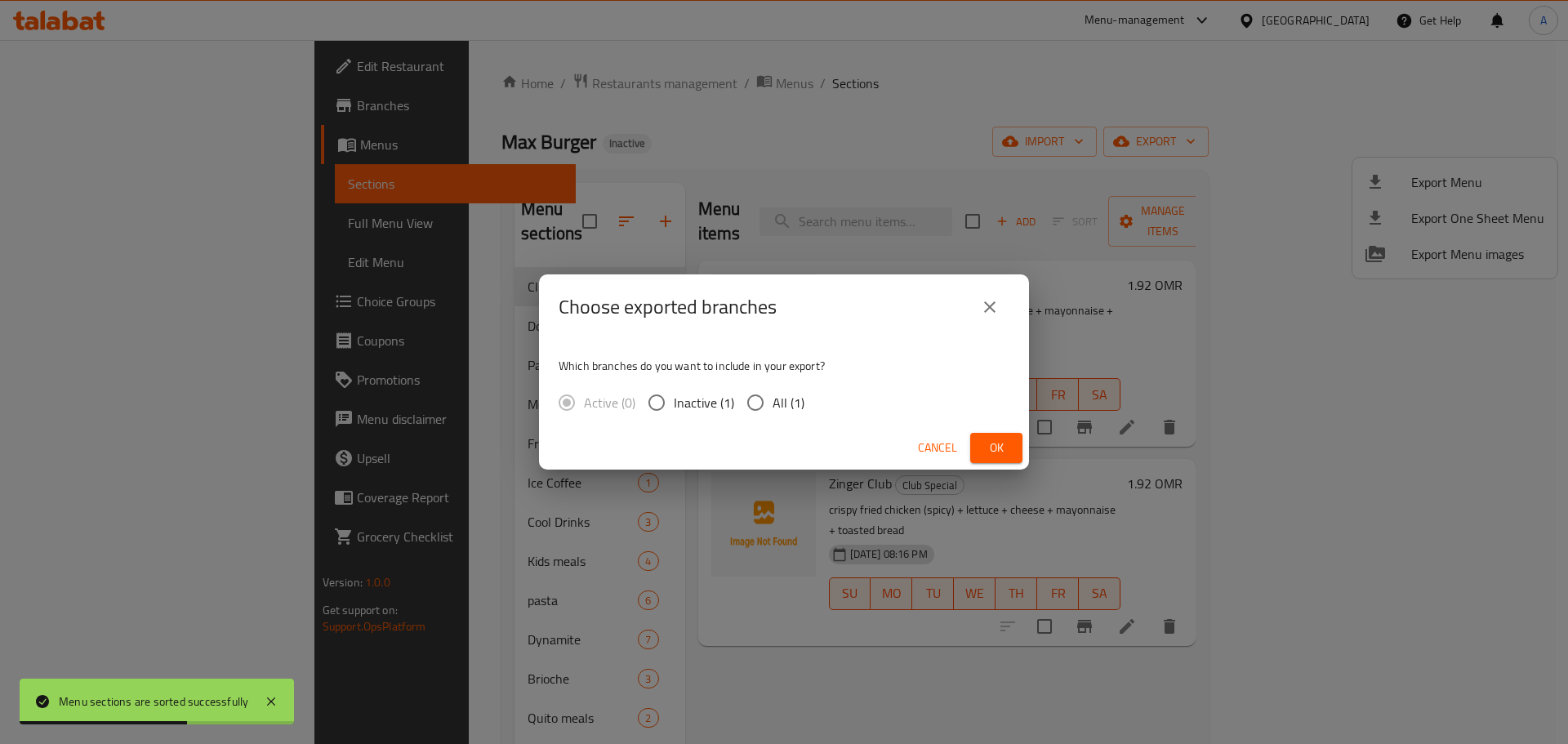
click at [804, 387] on div "Active (0) Inactive (1) All (1)" at bounding box center [687, 402] width 259 height 34
drag, startPoint x: 789, startPoint y: 394, endPoint x: 938, endPoint y: 426, distance: 152.4
click at [789, 394] on span "All (1)" at bounding box center [789, 403] width 32 height 20
click at [773, 394] on input "All (1)" at bounding box center [754, 402] width 34 height 34
radio input "true"
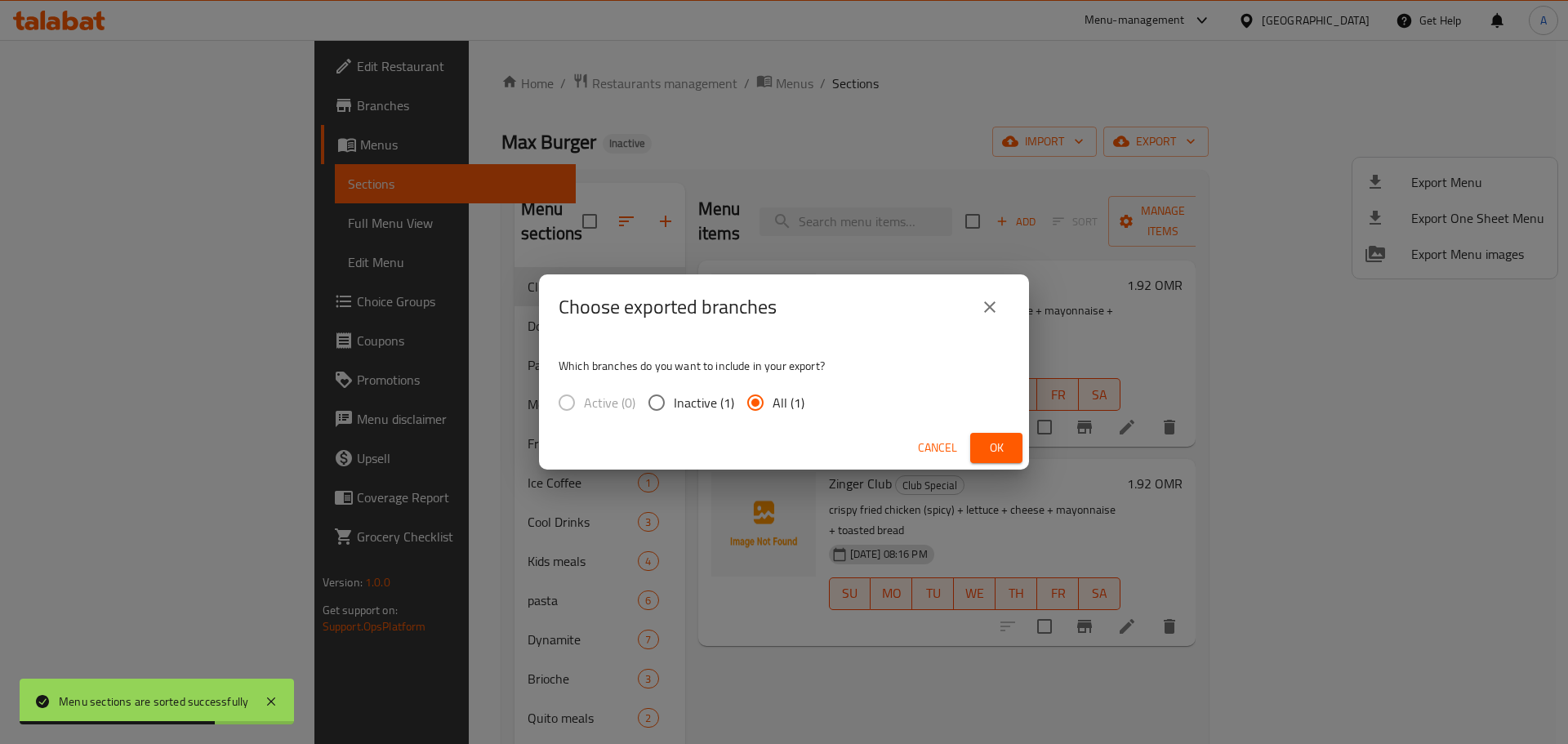
click at [1002, 444] on span "Ok" at bounding box center [996, 448] width 26 height 21
